Goal: Answer question/provide support

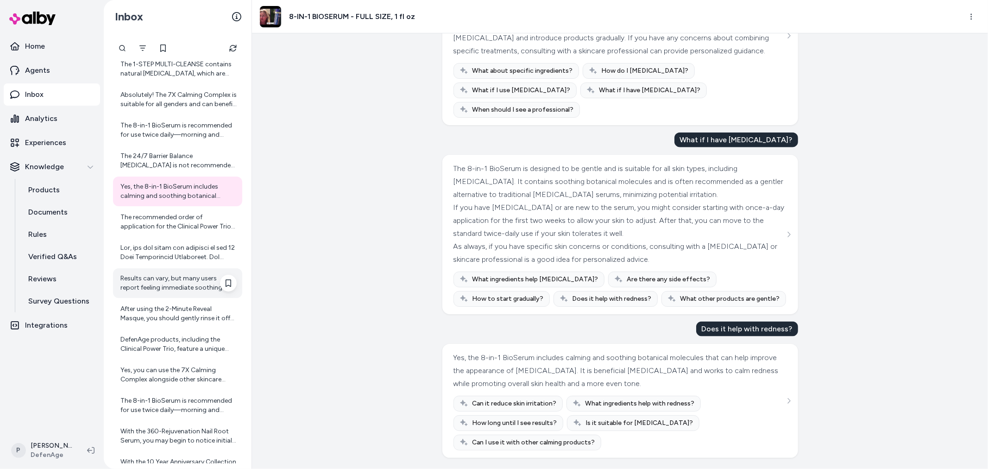
scroll to position [5741, 0]
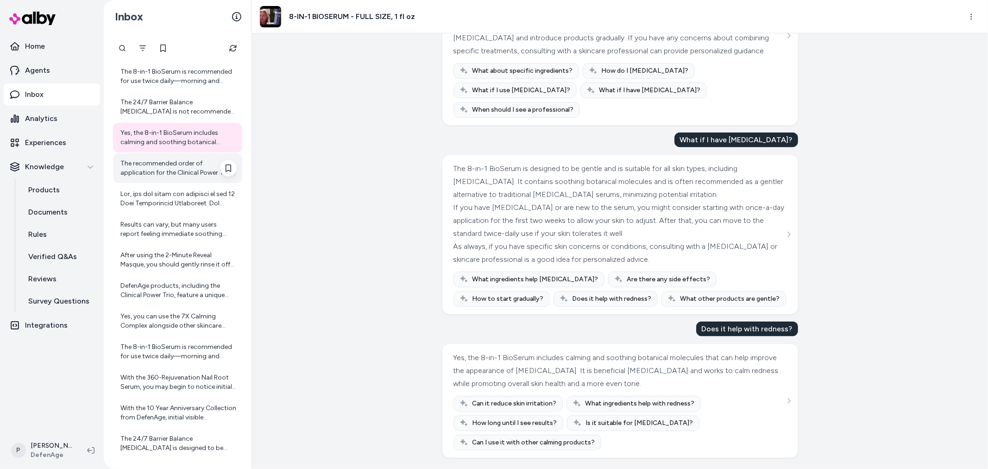
click at [178, 169] on div "The recommended order of application for the Clinical Power Trio products is: 1…" at bounding box center [178, 168] width 116 height 19
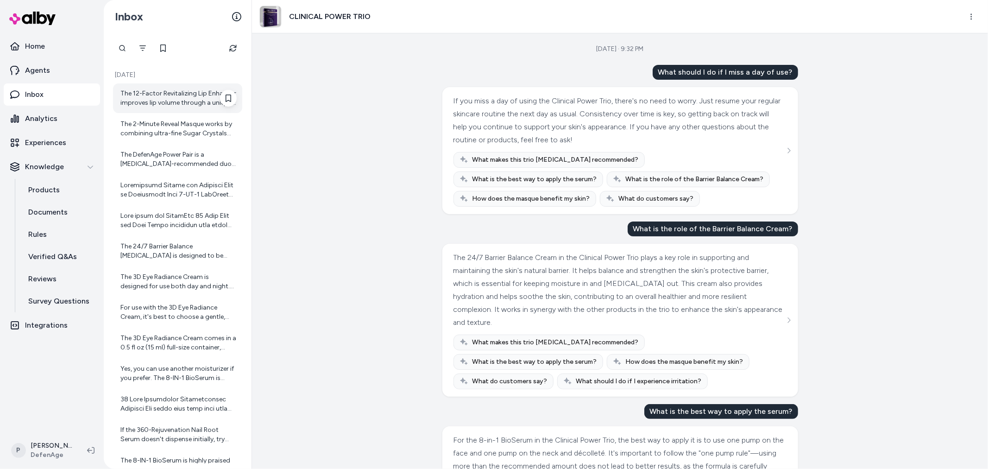
click at [150, 94] on div "The 12-Factor Revitalizing Lip Enhancer improves lip volume through a unique, d…" at bounding box center [178, 98] width 116 height 19
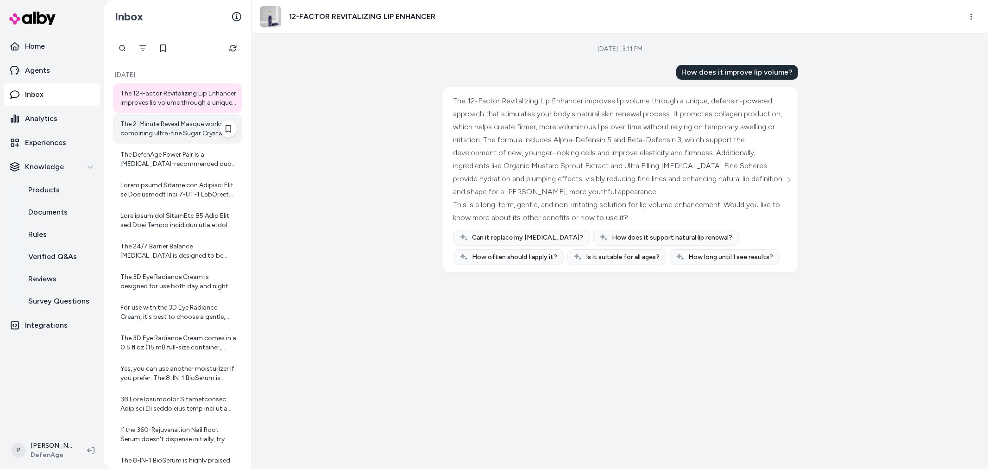
click at [156, 135] on div "The 2-Minute Reveal Masque works by combining ultra-fine Sugar Crystals with Tr…" at bounding box center [178, 128] width 116 height 19
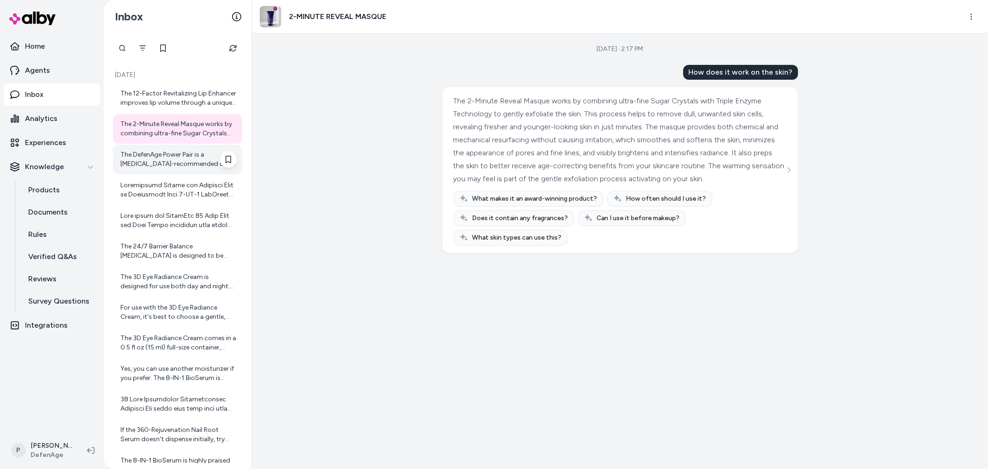
click at [158, 161] on div "The DefenAge Power Pair is a dermatologist-recommended duo consisting of two of…" at bounding box center [178, 159] width 116 height 19
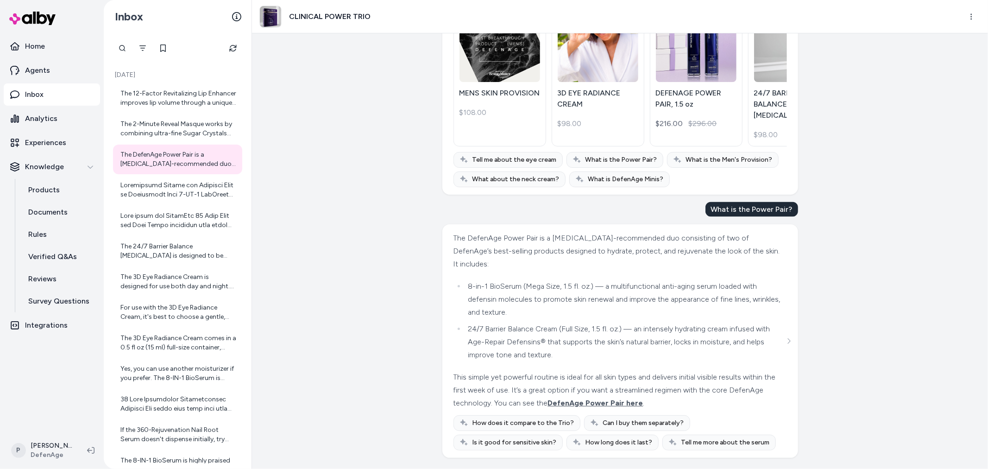
scroll to position [1286, 0]
click at [176, 188] on div at bounding box center [178, 190] width 116 height 19
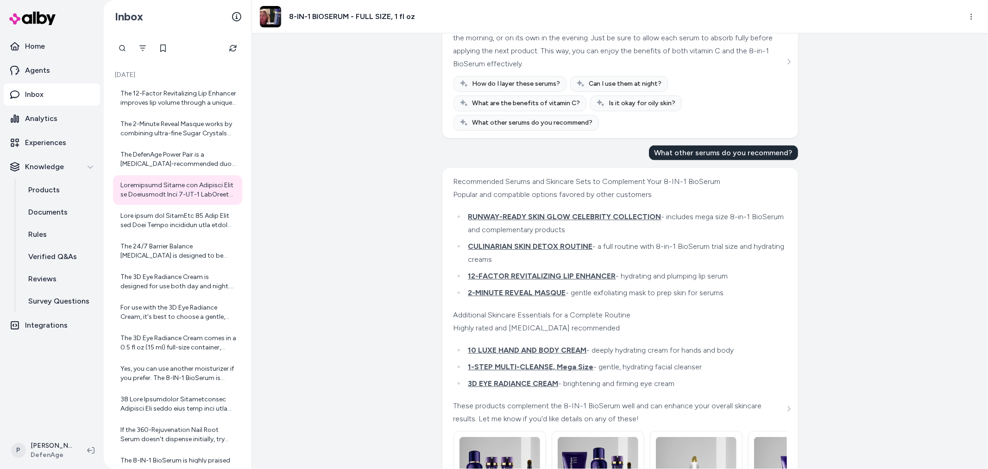
scroll to position [1039, 0]
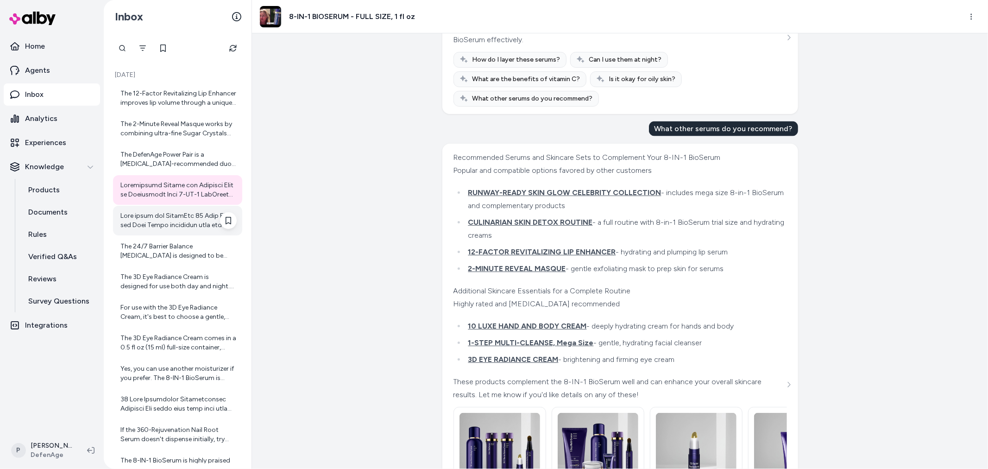
click at [158, 216] on div at bounding box center [178, 220] width 116 height 19
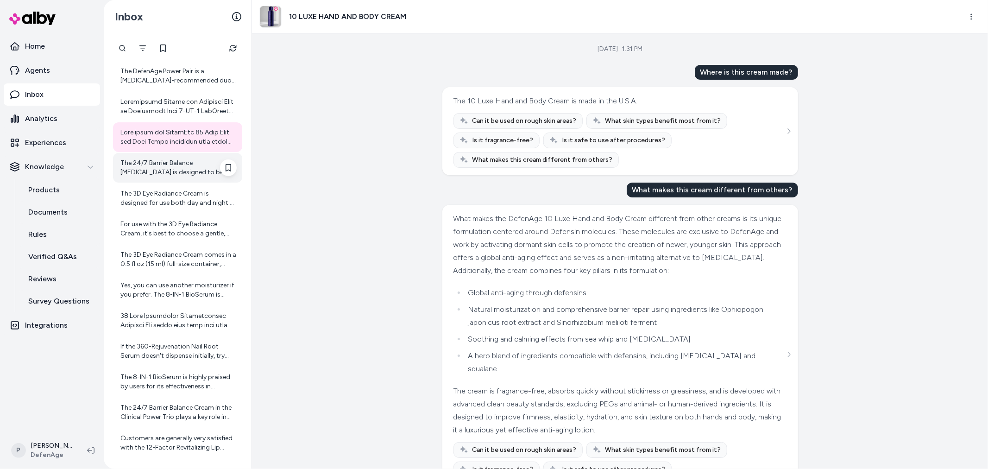
scroll to position [84, 0]
click at [168, 174] on div "The 24/7 Barrier Balance [MEDICAL_DATA] is designed to be used twice daily—morn…" at bounding box center [178, 166] width 116 height 19
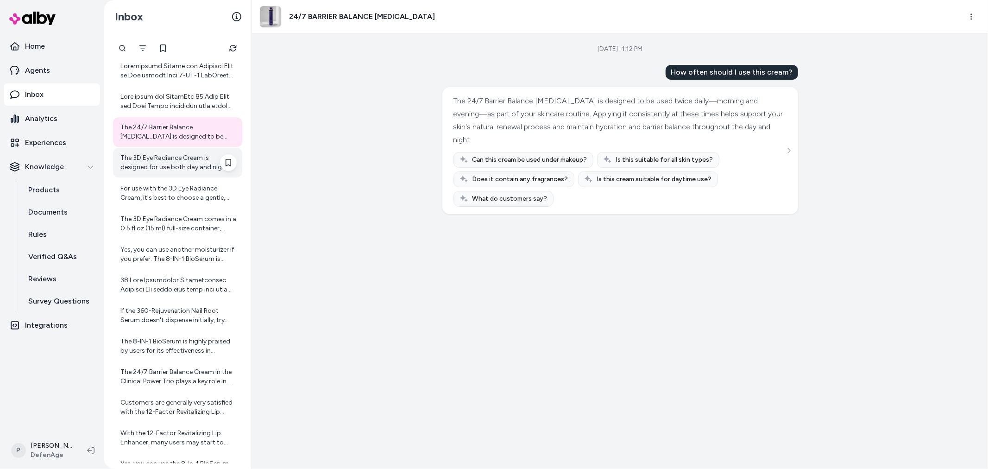
scroll to position [136, 0]
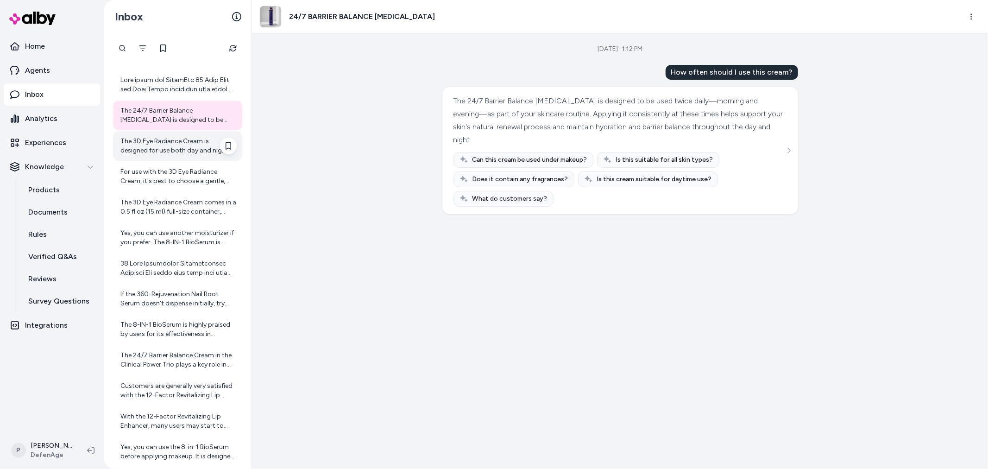
click at [193, 153] on div "The 3D Eye Radiance Cream is designed for use both day and night. For best resu…" at bounding box center [178, 146] width 116 height 19
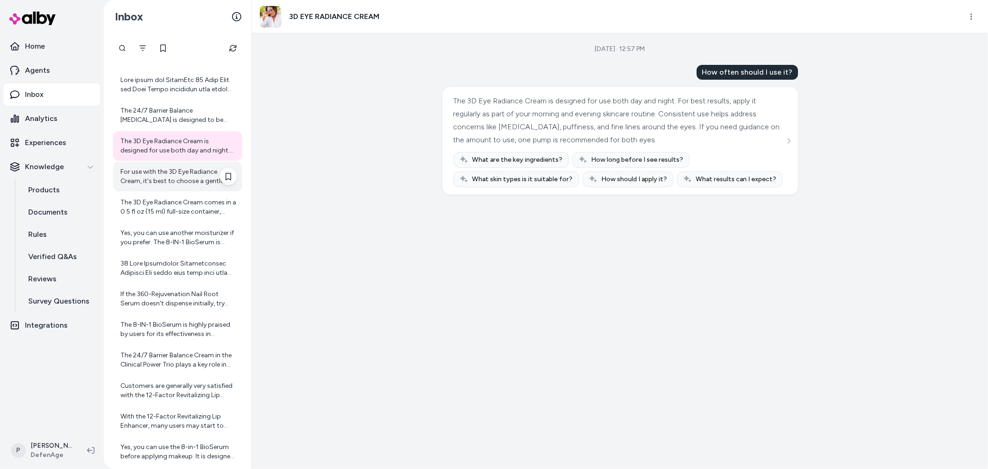
click at [182, 173] on div "For use with the 3D Eye Radiance Cream, it's best to choose a gentle, hydrating…" at bounding box center [178, 176] width 116 height 19
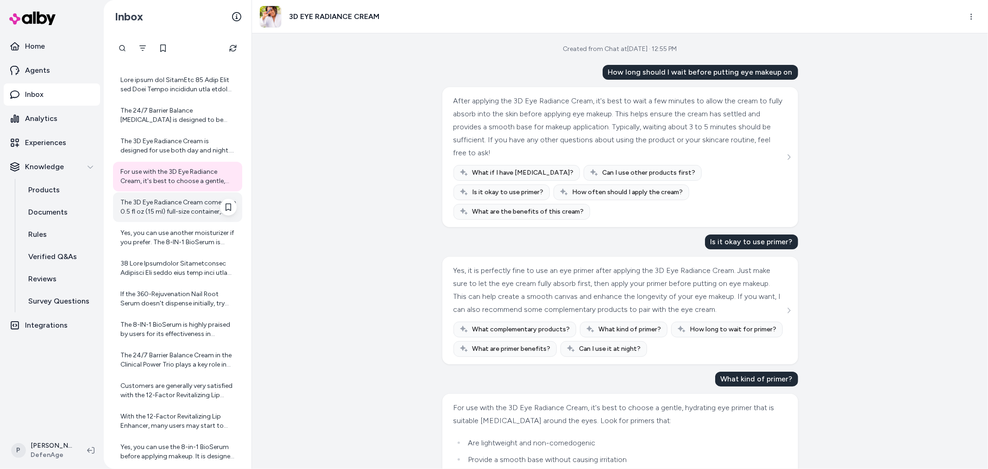
click at [144, 195] on div "The 3D Eye Radiance Cream comes in a 0.5 fl oz (15 ml) full-size container, whi…" at bounding box center [177, 207] width 129 height 30
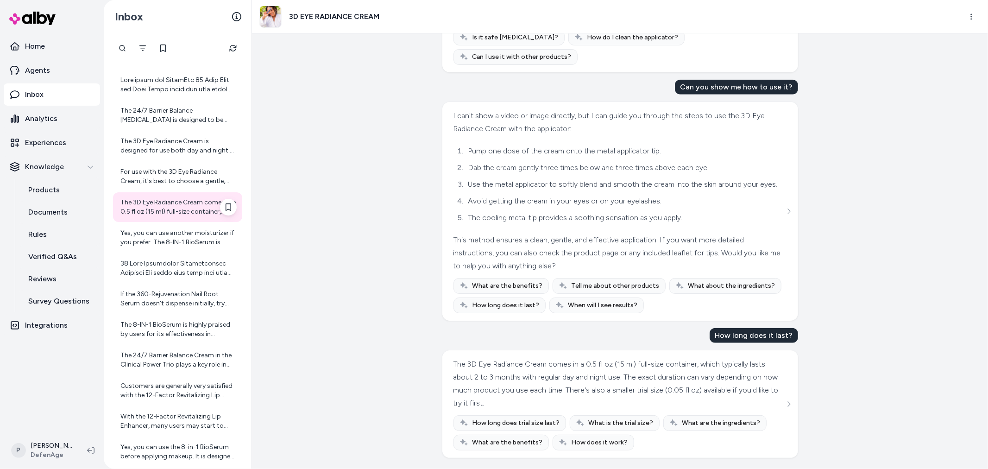
scroll to position [187, 0]
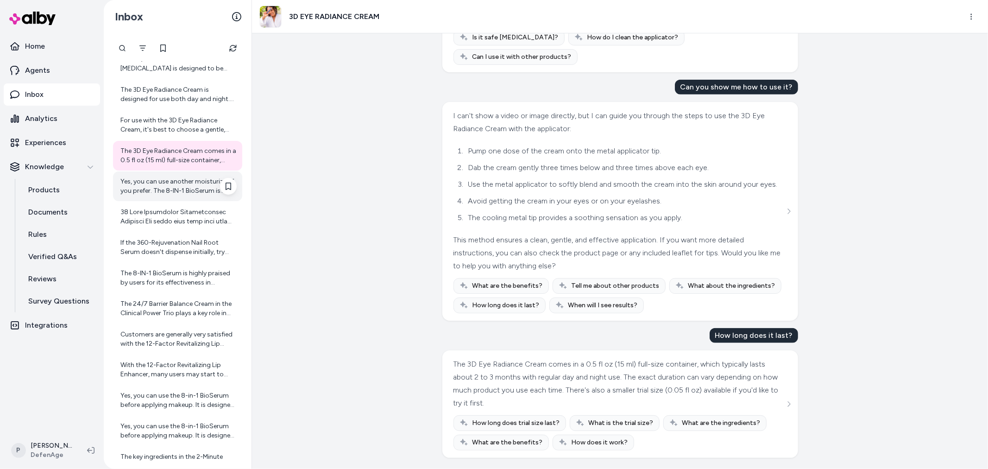
click at [155, 194] on div "Yes, you can use another moisturizer if you prefer. The 8-IN-1 BioSerum is desi…" at bounding box center [178, 186] width 116 height 19
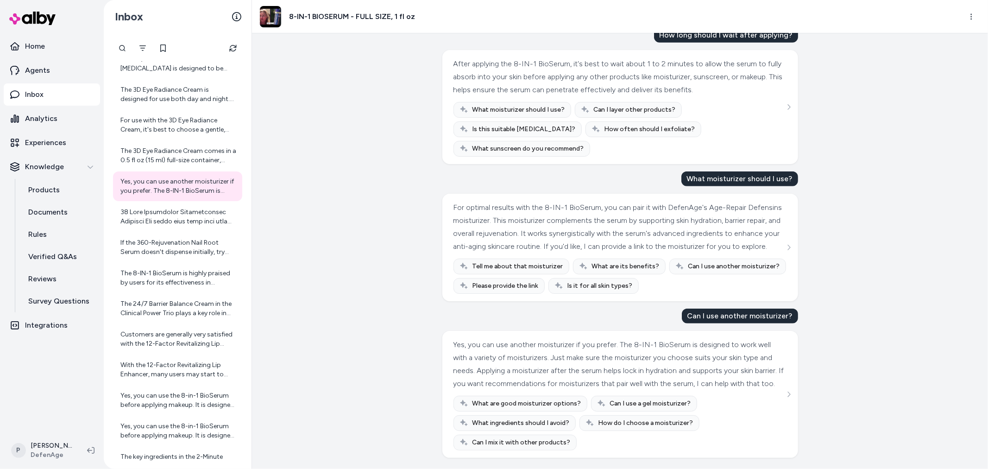
scroll to position [559, 0]
drag, startPoint x: 564, startPoint y: 356, endPoint x: 800, endPoint y: 355, distance: 236.2
click at [633, 358] on div "Yes, you can use another moisturizer if you prefer. The 8-IN-1 BioSerum is desi…" at bounding box center [618, 364] width 331 height 52
click at [801, 355] on div "Oct 01, 2025 · 12:48 PM How often should I use this serum? The 8-in-1 BioSerum …" at bounding box center [620, 250] width 736 height 435
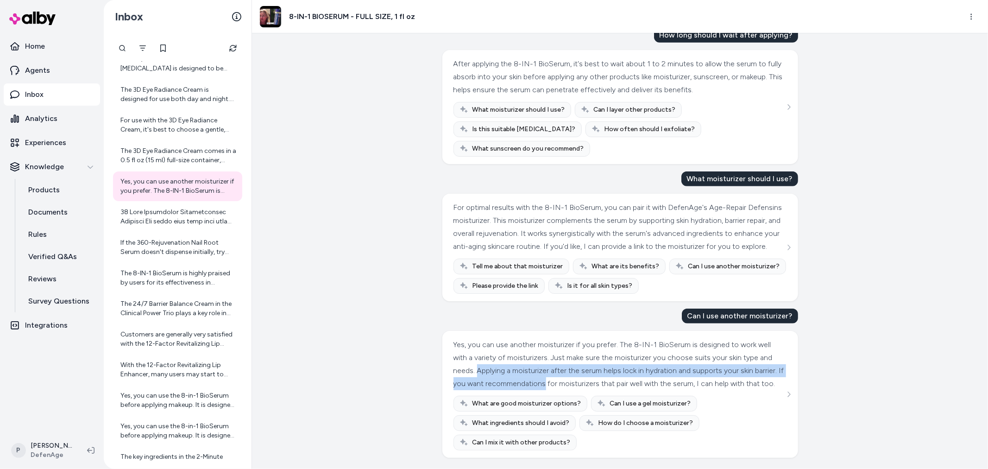
drag, startPoint x: 504, startPoint y: 355, endPoint x: 602, endPoint y: 368, distance: 99.0
click at [602, 368] on div "Yes, you can use another moisturizer if you prefer. The 8-IN-1 BioSerum is desi…" at bounding box center [618, 364] width 331 height 52
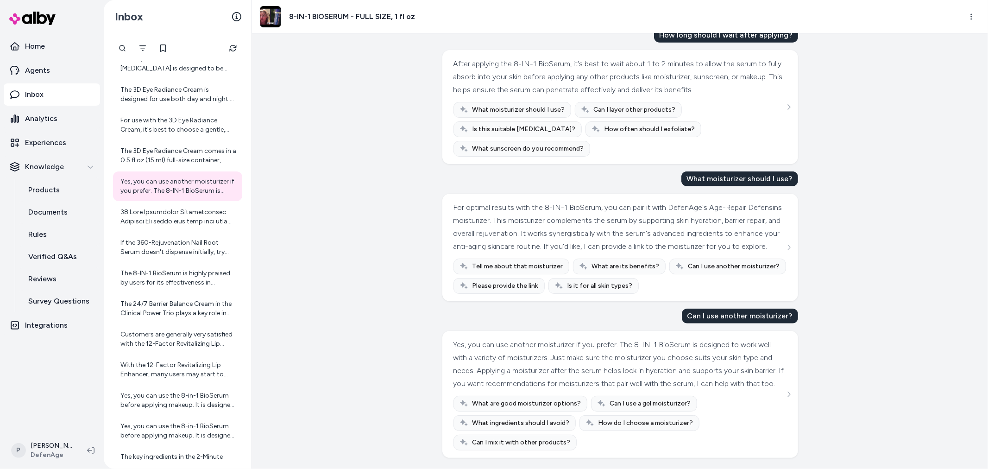
click at [618, 375] on div "Yes, you can use another moisturizer if you prefer. The 8-IN-1 BioSerum is desi…" at bounding box center [618, 364] width 331 height 52
click at [184, 214] on div at bounding box center [178, 216] width 116 height 19
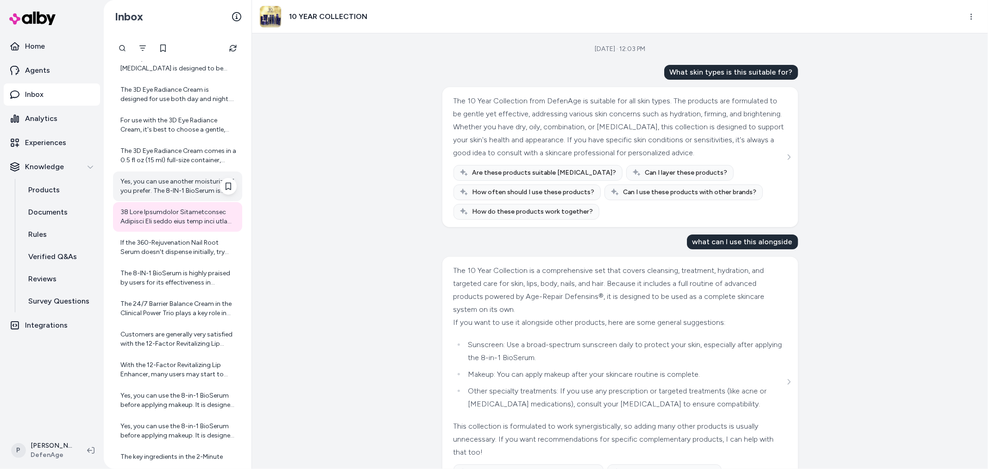
click at [175, 190] on div "Yes, you can use another moisturizer if you prefer. The 8-IN-1 BioSerum is desi…" at bounding box center [178, 186] width 116 height 19
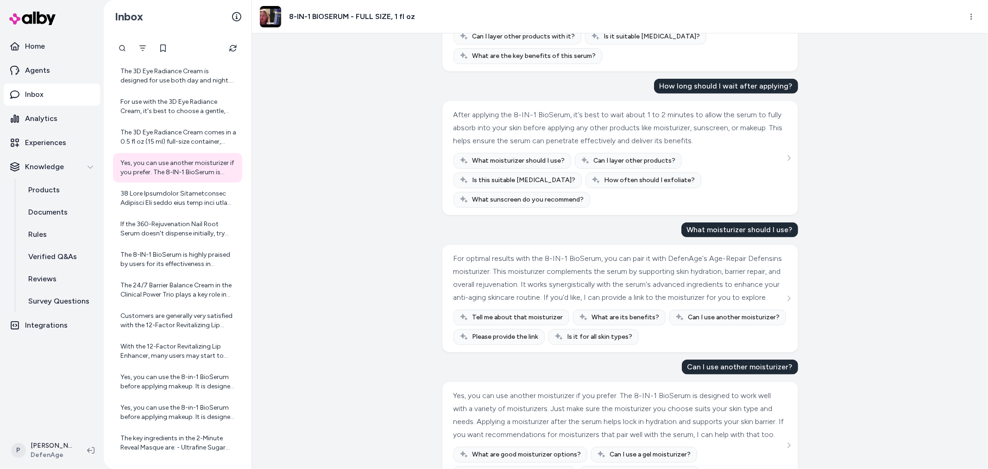
scroll to position [514, 0]
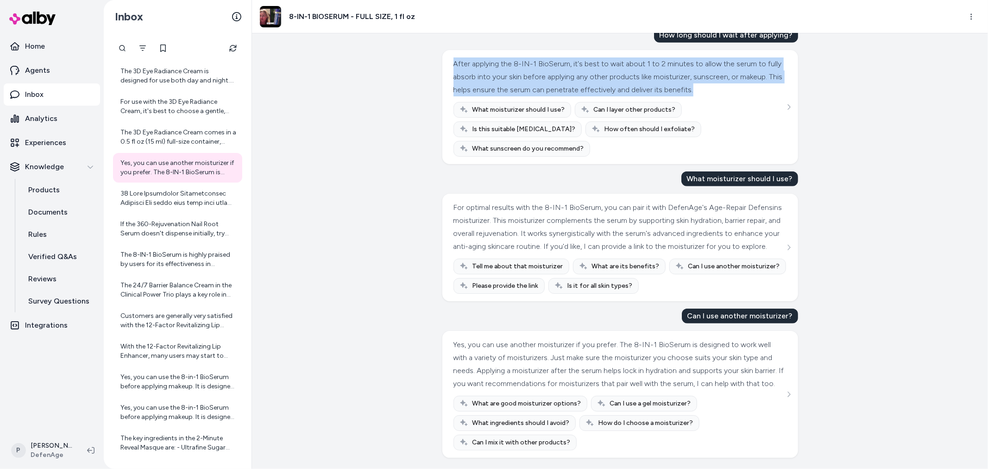
drag, startPoint x: 450, startPoint y: 82, endPoint x: 746, endPoint y: 110, distance: 297.2
click at [746, 110] on div "After applying the 8-IN-1 BioSerum, it's best to wait about 1 to 2 minutes to a…" at bounding box center [620, 107] width 356 height 114
click at [759, 111] on div "After applying the 8-IN-1 BioSerum, it's best to wait about 1 to 2 minutes to a…" at bounding box center [619, 106] width 333 height 99
click at [760, 112] on div "After applying the 8-IN-1 BioSerum, it's best to wait about 1 to 2 minutes to a…" at bounding box center [619, 106] width 333 height 99
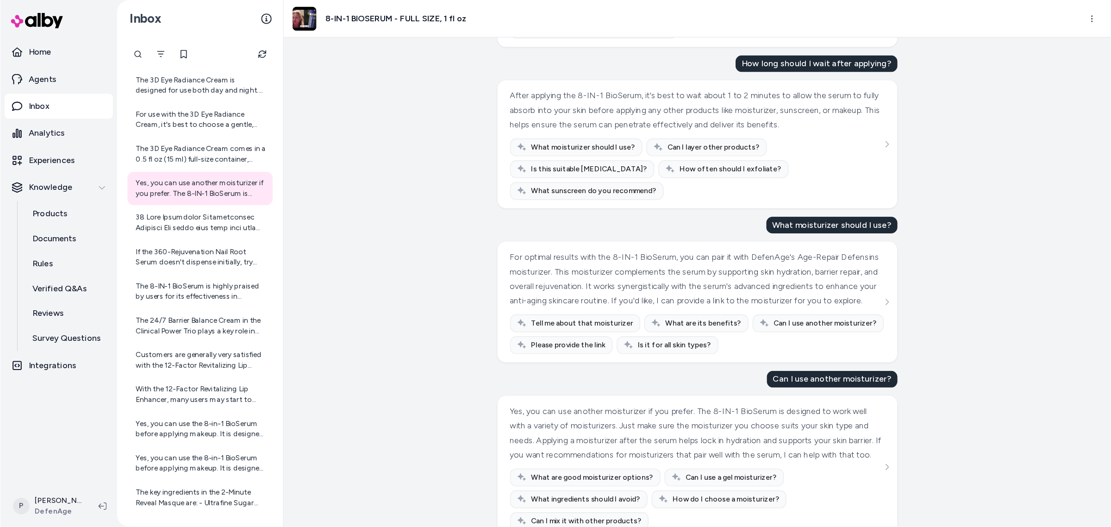
scroll to position [463, 0]
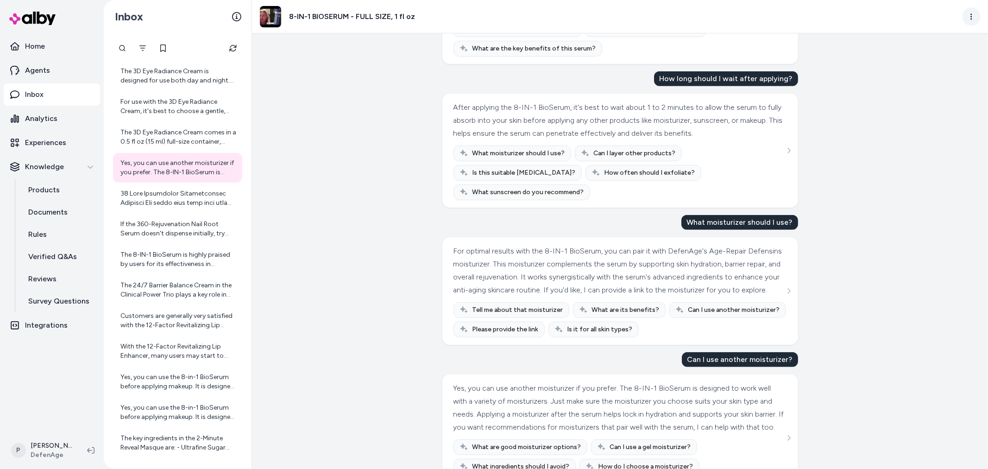
click at [970, 18] on html "Home Agents Inbox Analytics Experiences Knowledge Products Documents Rules Veri…" at bounding box center [494, 234] width 988 height 469
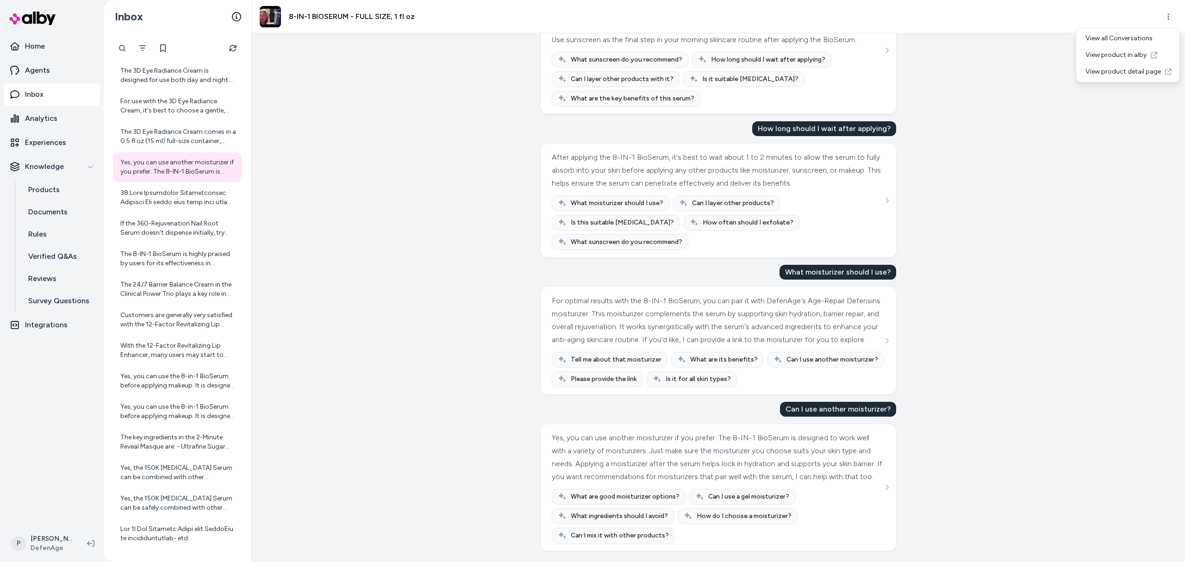
click at [987, 310] on html "Home Agents Inbox Analytics Experiences Knowledge Products Documents Rules Veri…" at bounding box center [592, 281] width 1185 height 562
